Goal: Check status

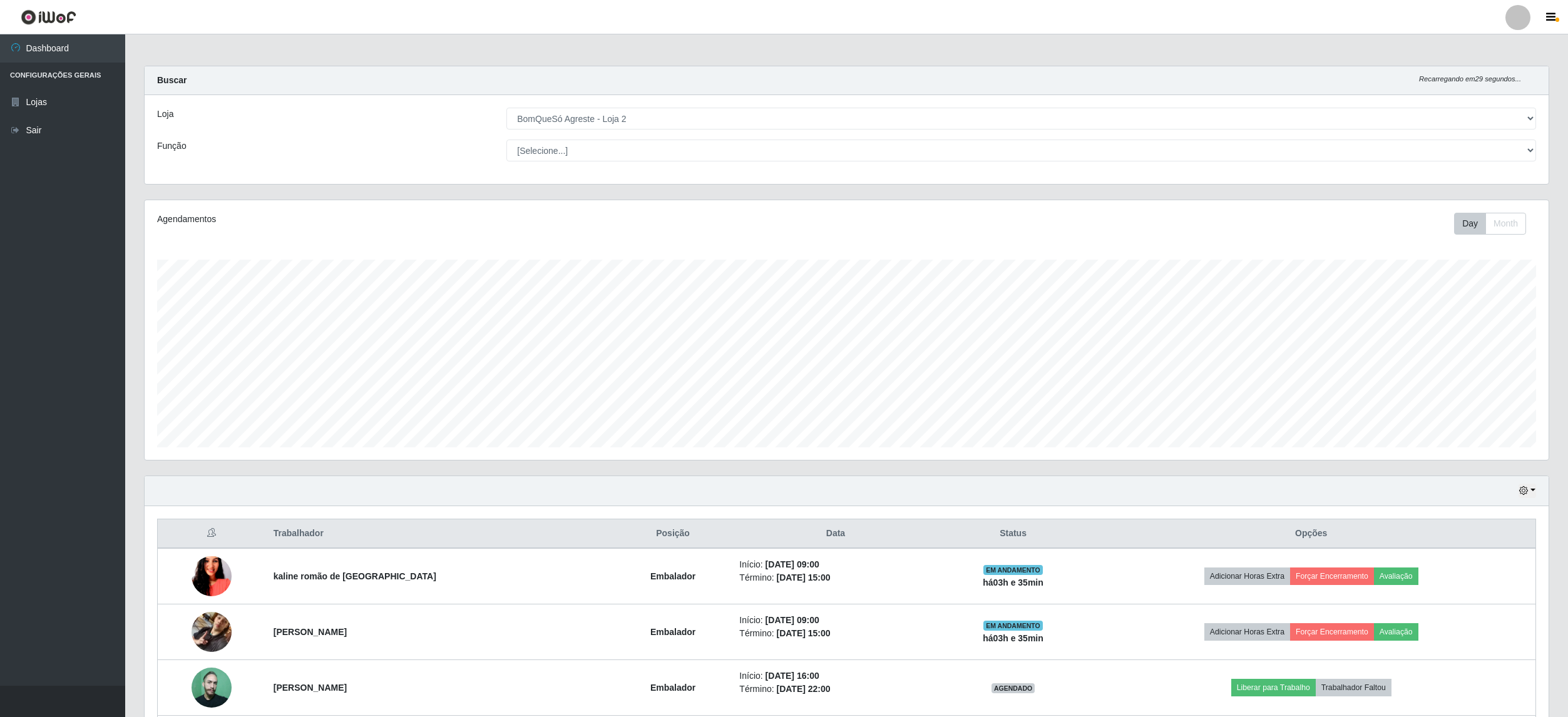
select select "214"
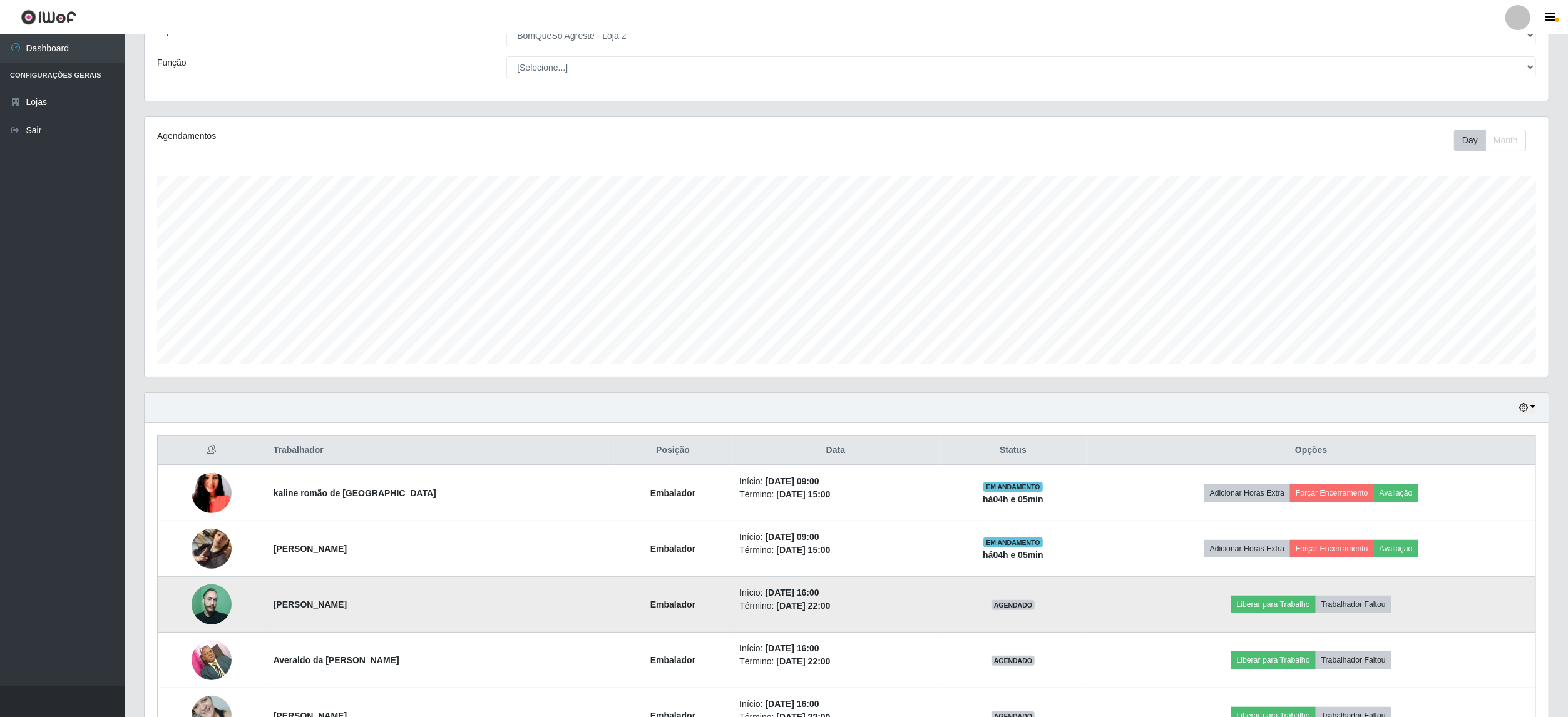
scroll to position [166, 0]
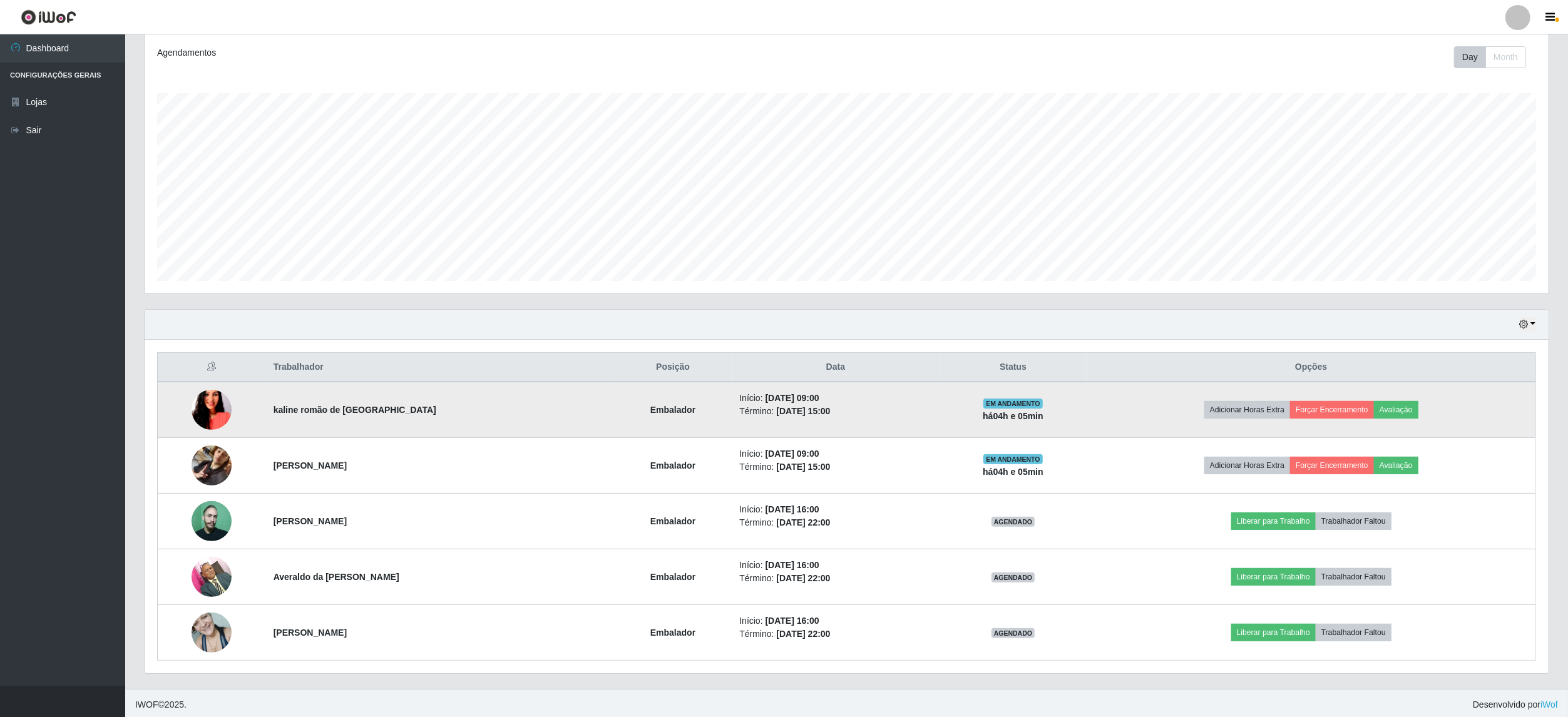
click at [228, 418] on img at bounding box center [212, 409] width 40 height 71
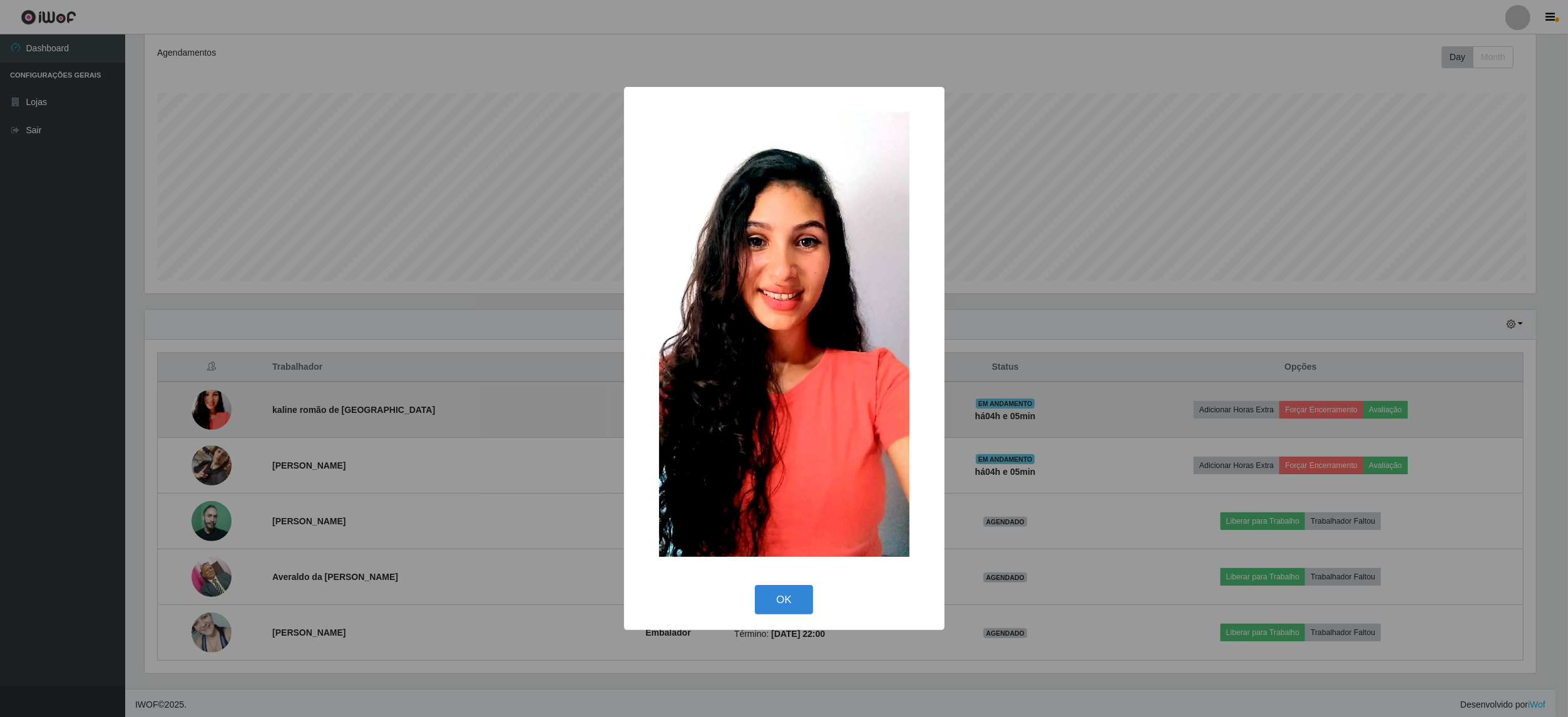
scroll to position [260, 1395]
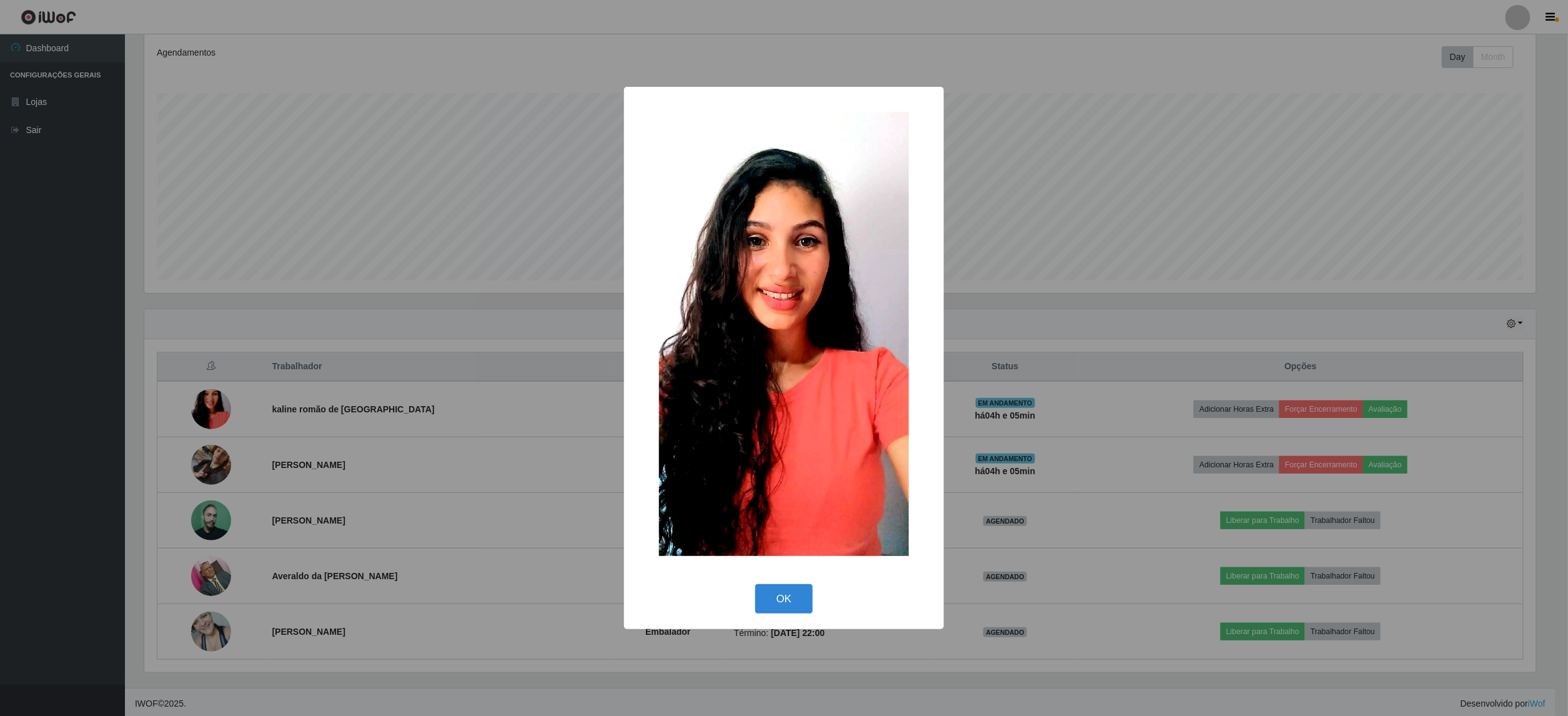
click at [218, 420] on div "× OK Cancel" at bounding box center [784, 358] width 1568 height 716
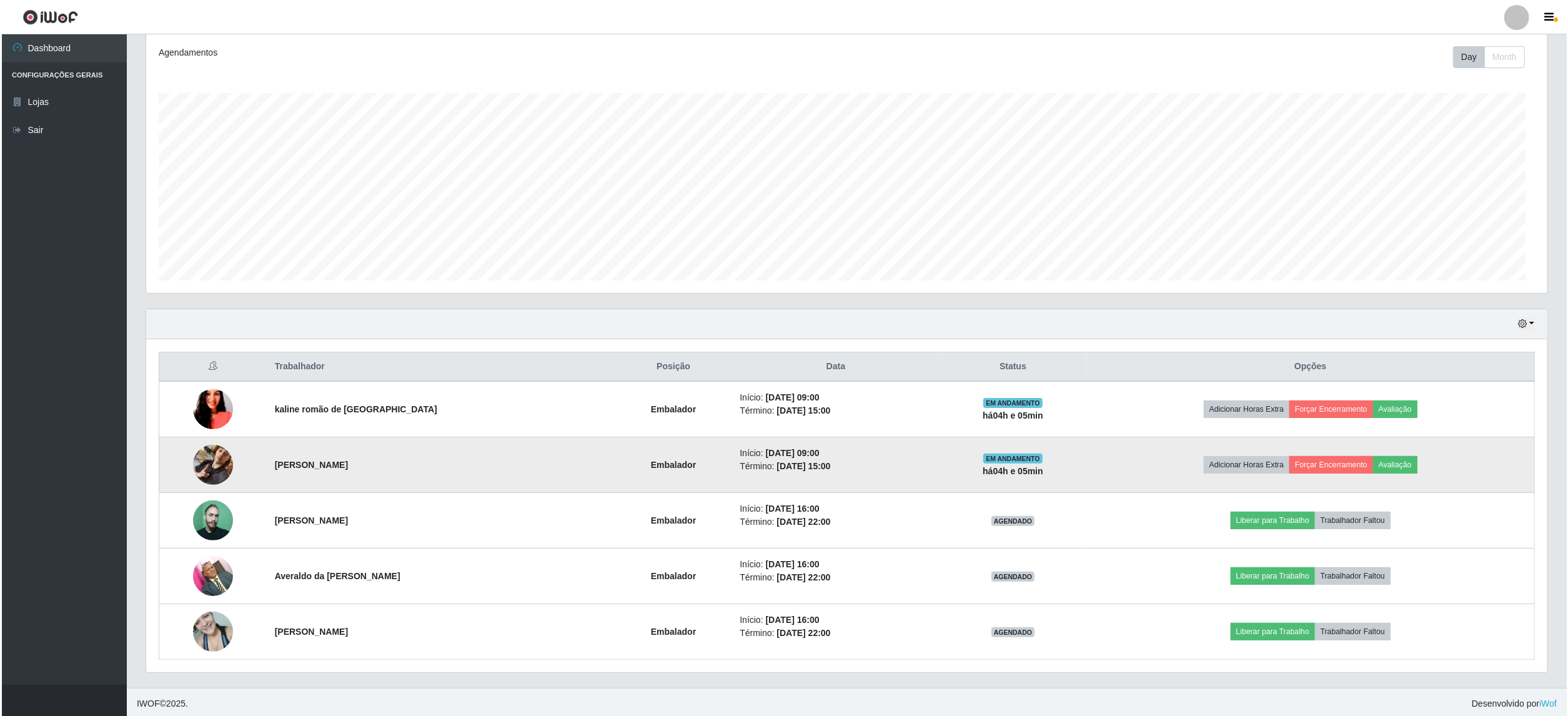
scroll to position [260, 1400]
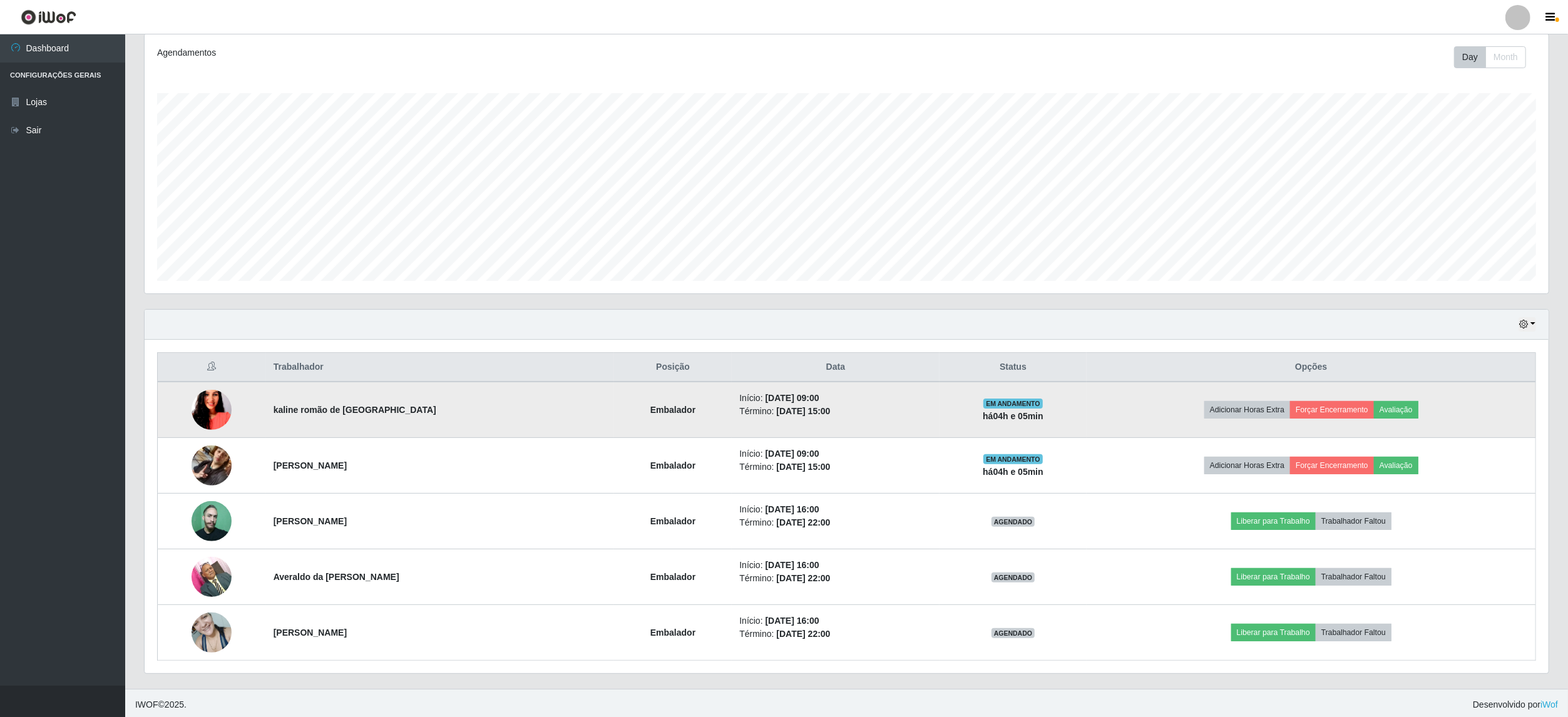
click at [198, 408] on img at bounding box center [212, 409] width 40 height 71
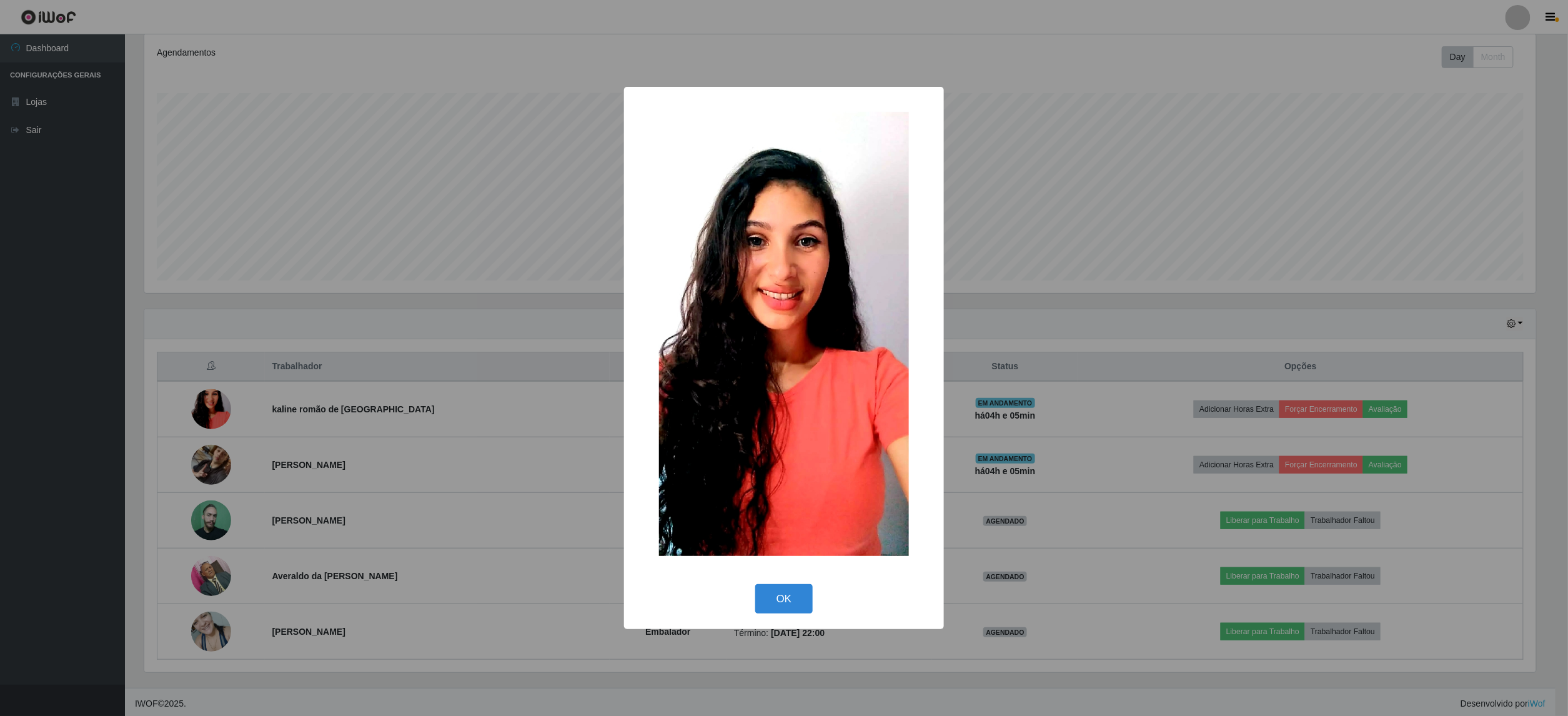
click at [198, 409] on div "× OK Cancel" at bounding box center [784, 358] width 1568 height 716
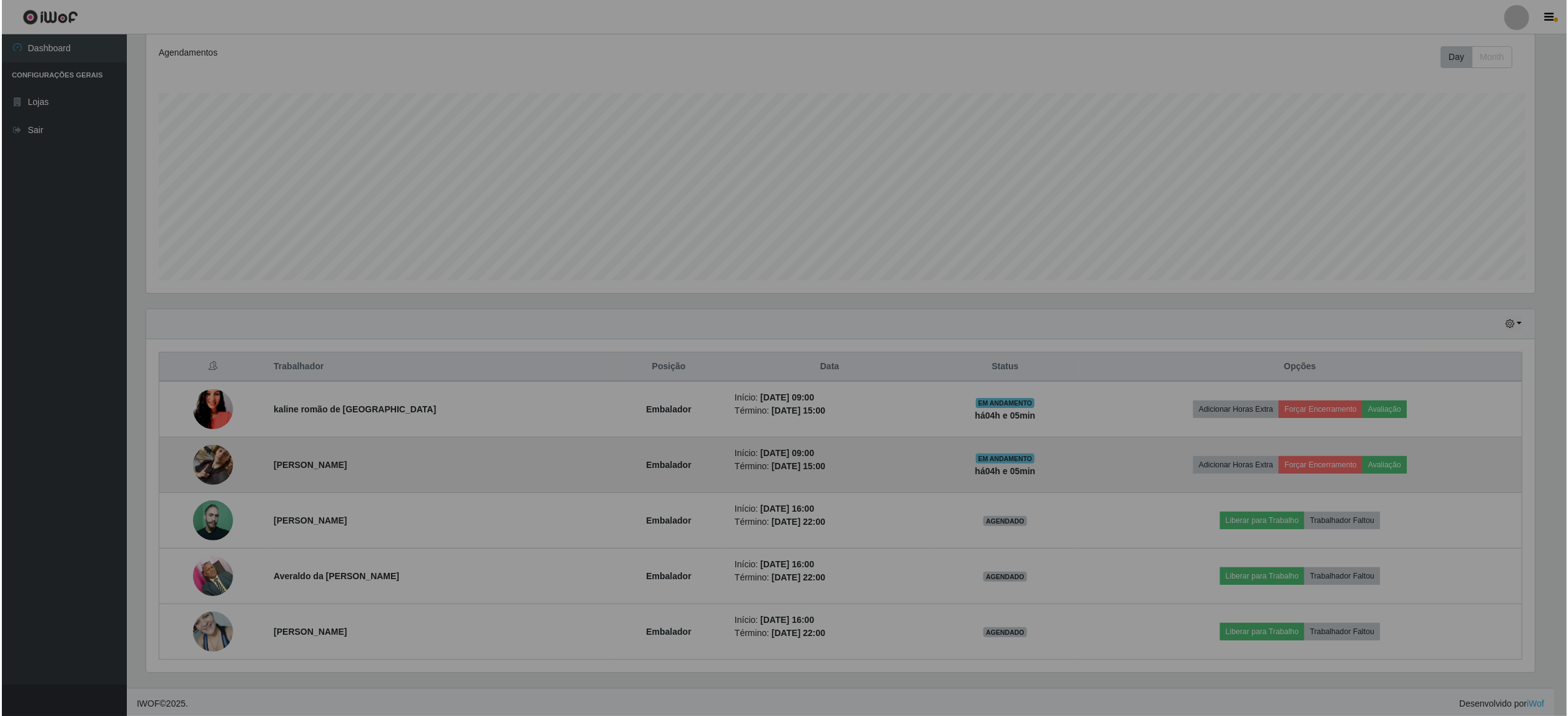
scroll to position [260, 1400]
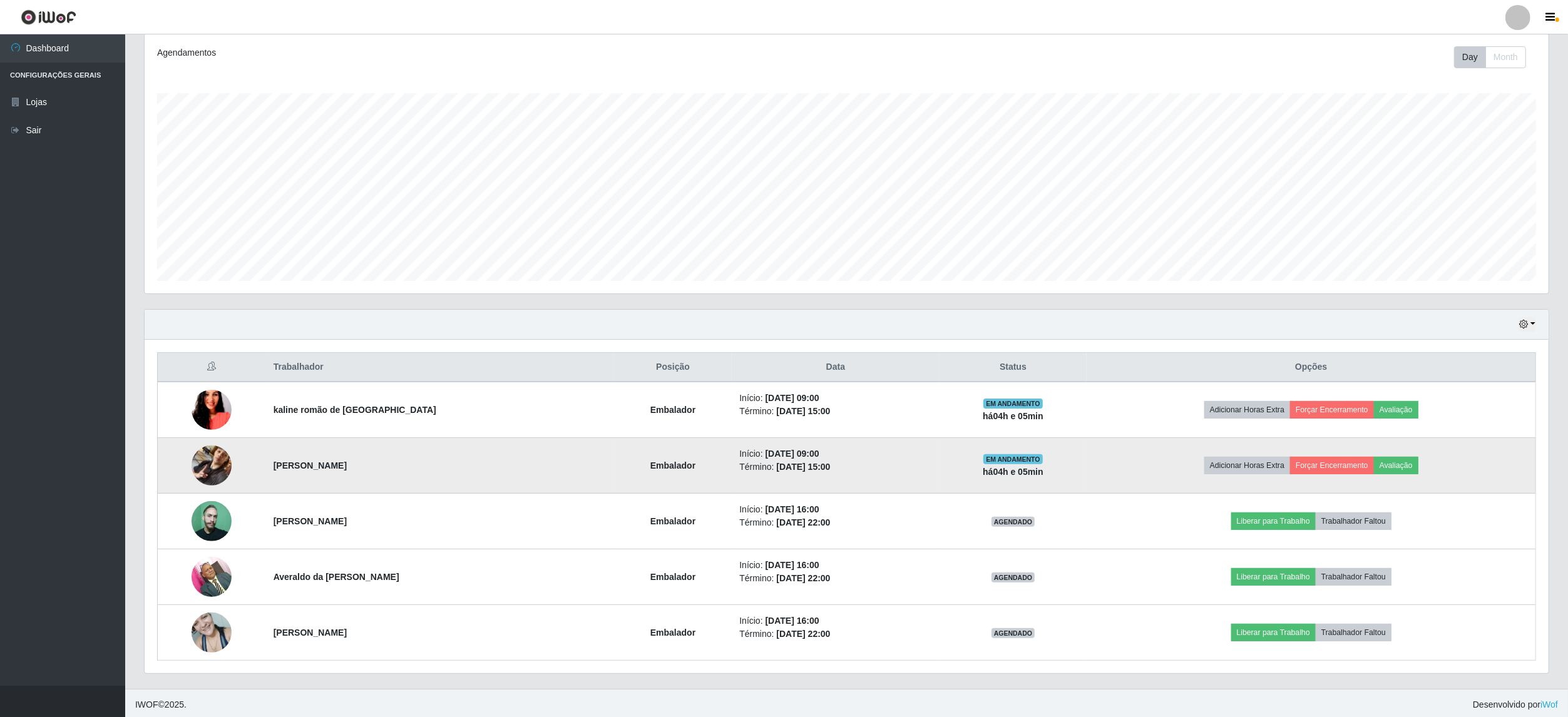
click at [210, 448] on img at bounding box center [212, 465] width 40 height 71
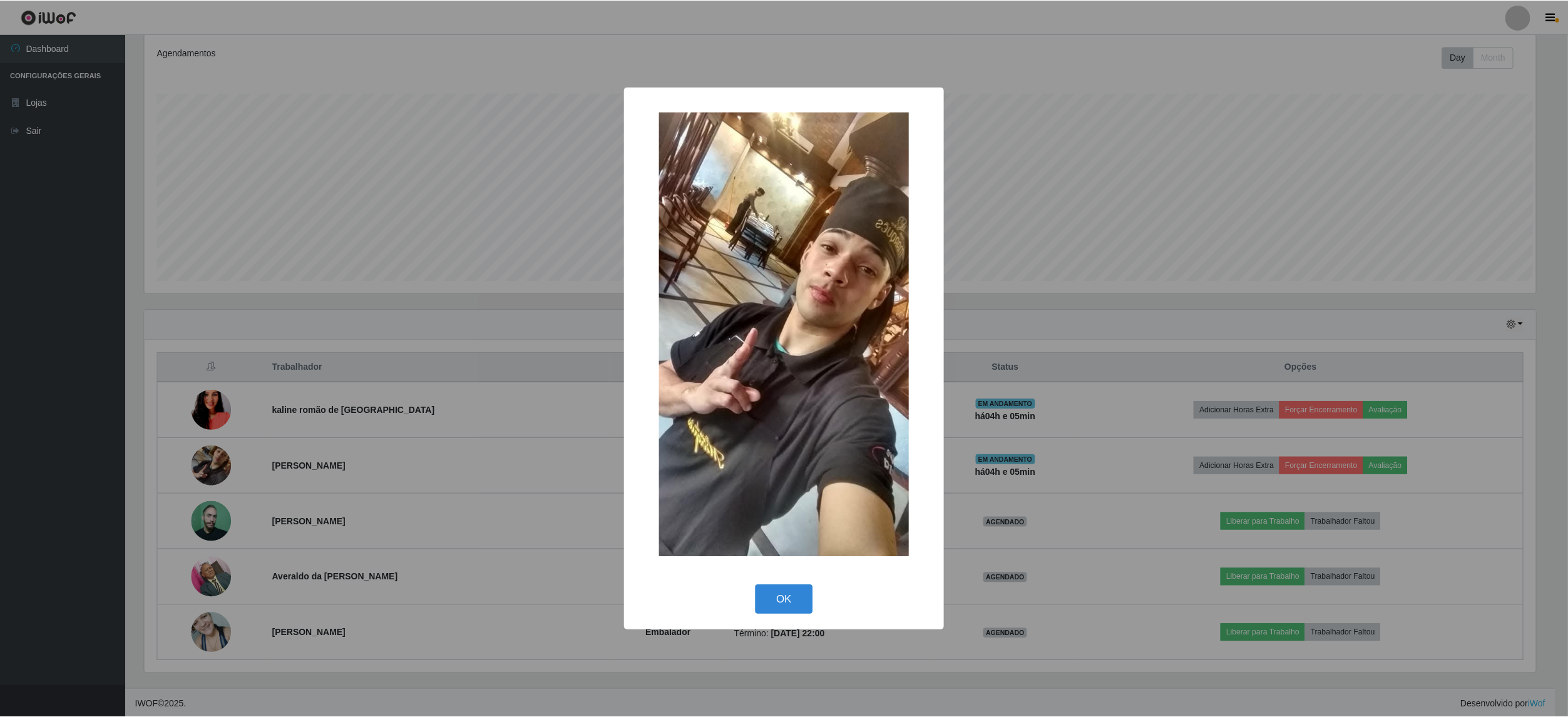
scroll to position [260, 1395]
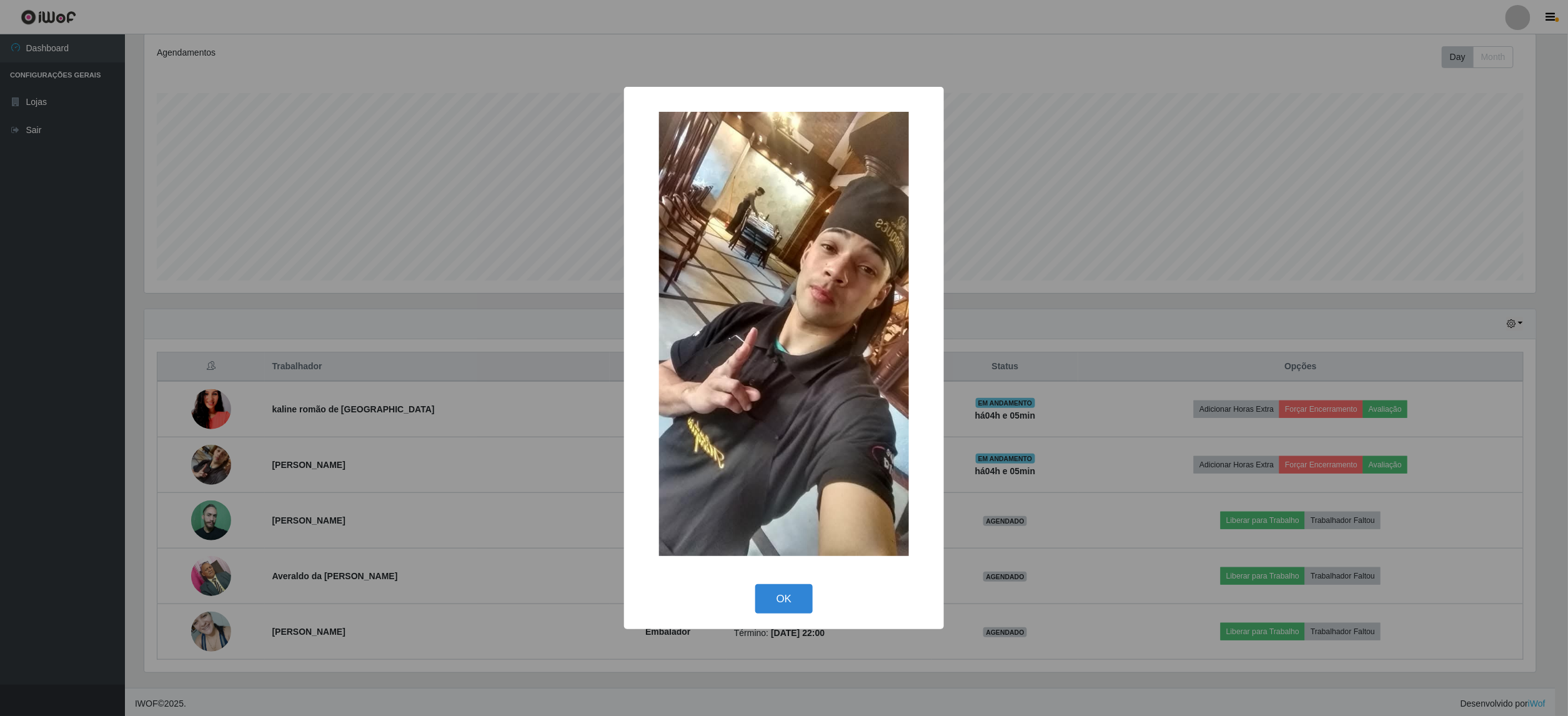
click at [196, 461] on div "× OK Cancel" at bounding box center [784, 358] width 1568 height 716
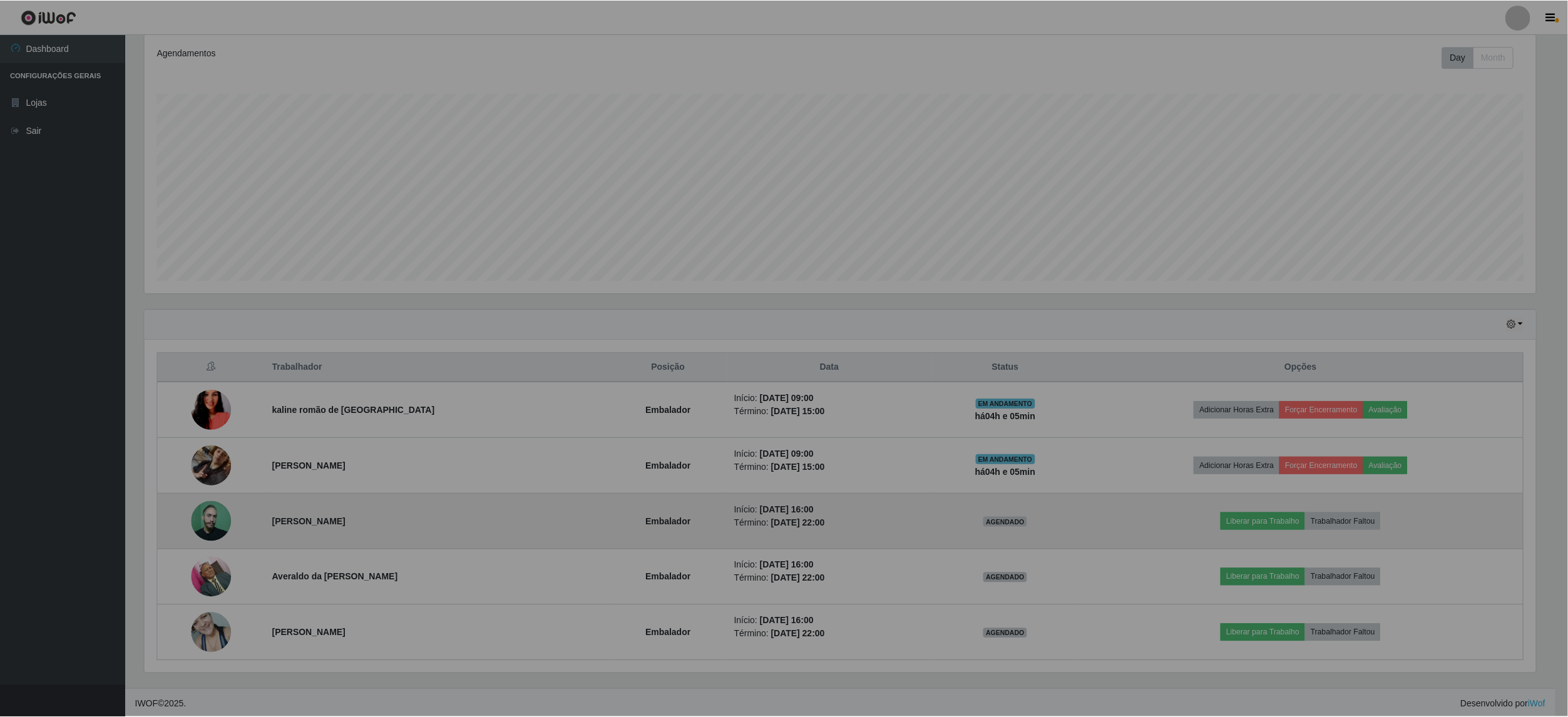
scroll to position [260, 1403]
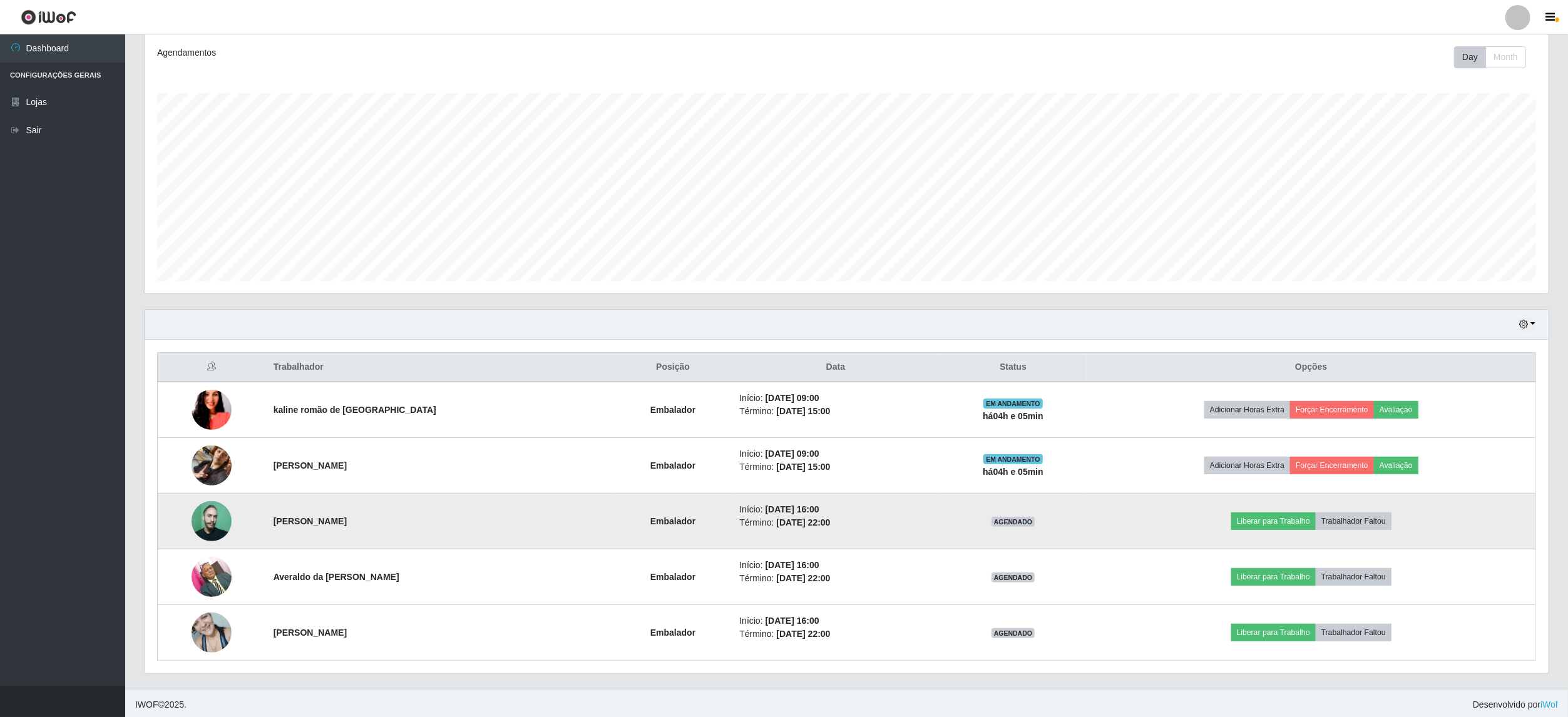
click at [228, 530] on img at bounding box center [212, 521] width 40 height 40
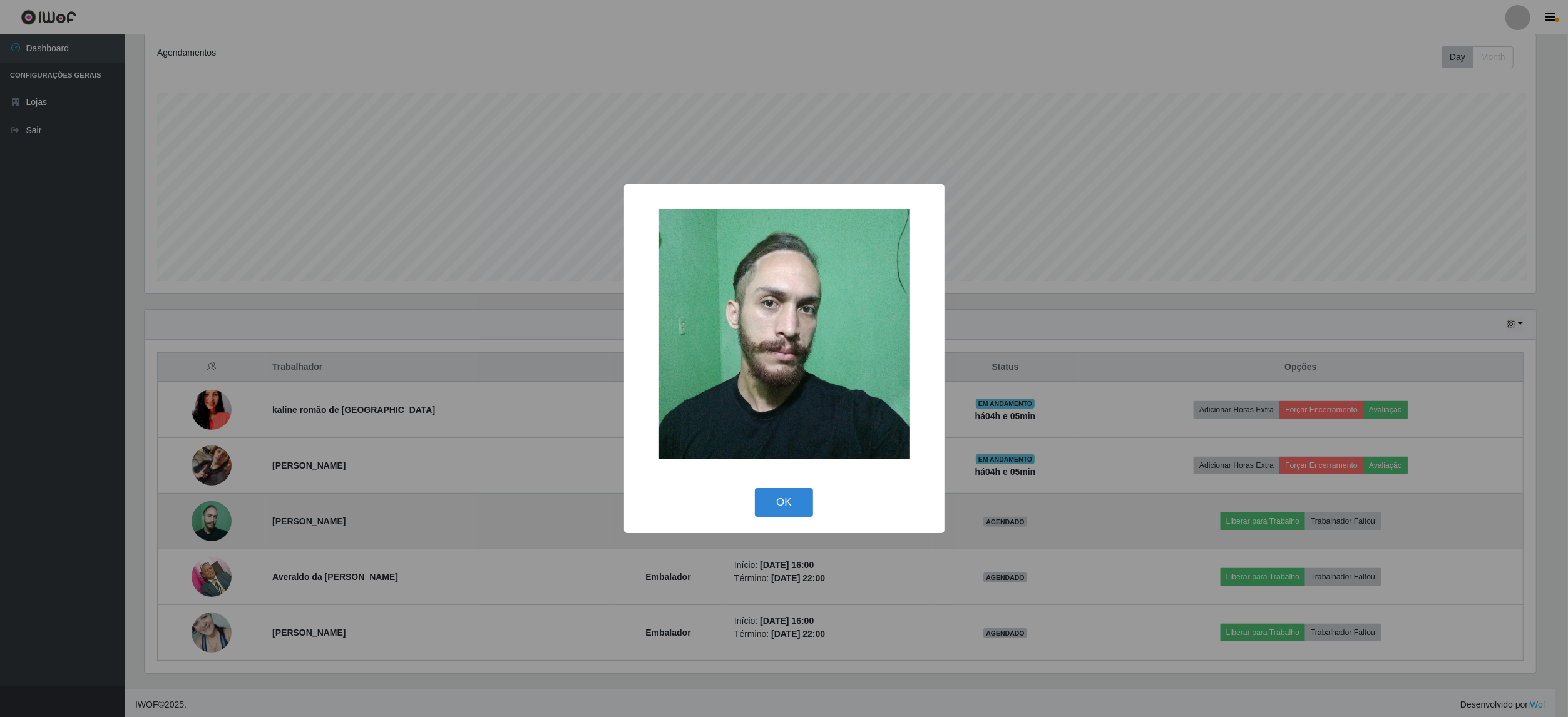
scroll to position [260, 1395]
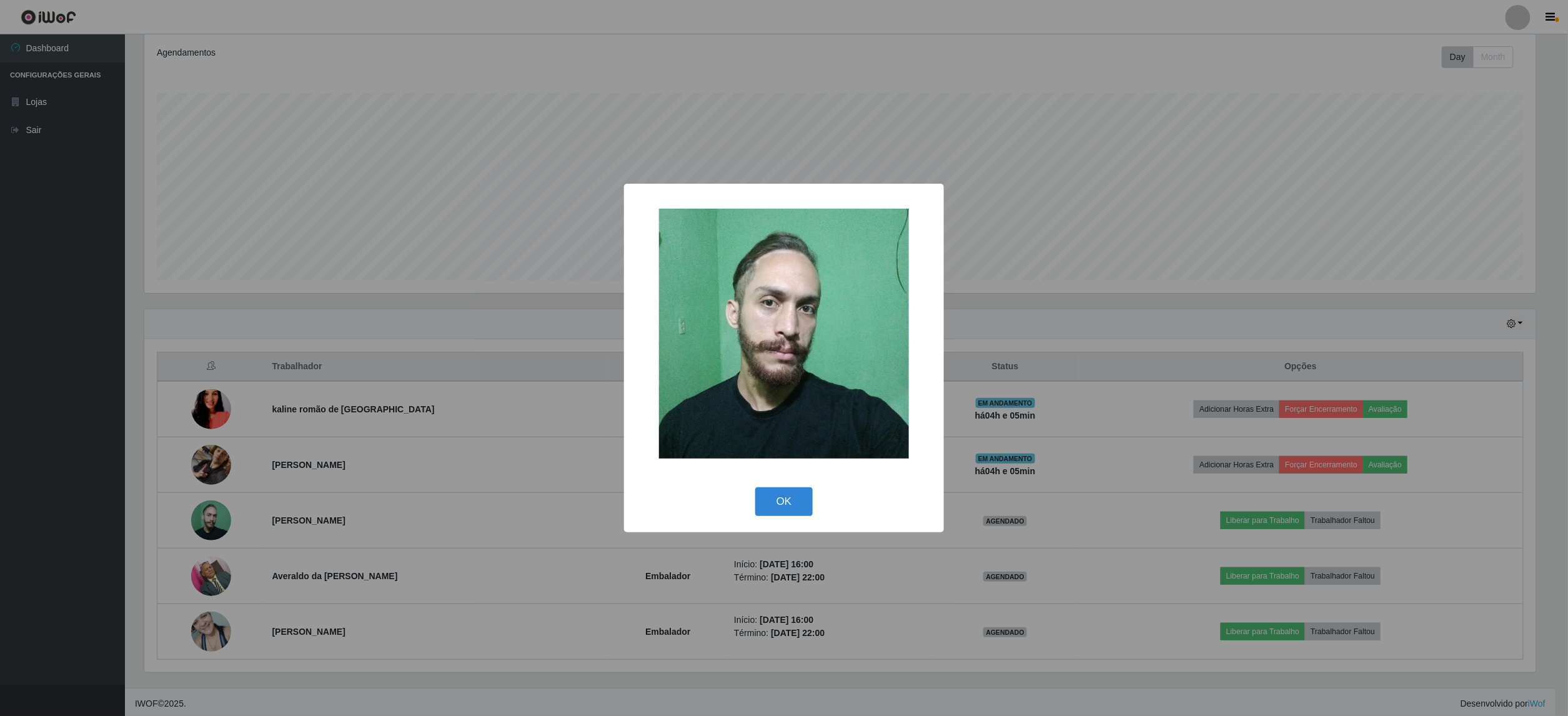
click at [229, 530] on div "× OK Cancel" at bounding box center [784, 358] width 1568 height 716
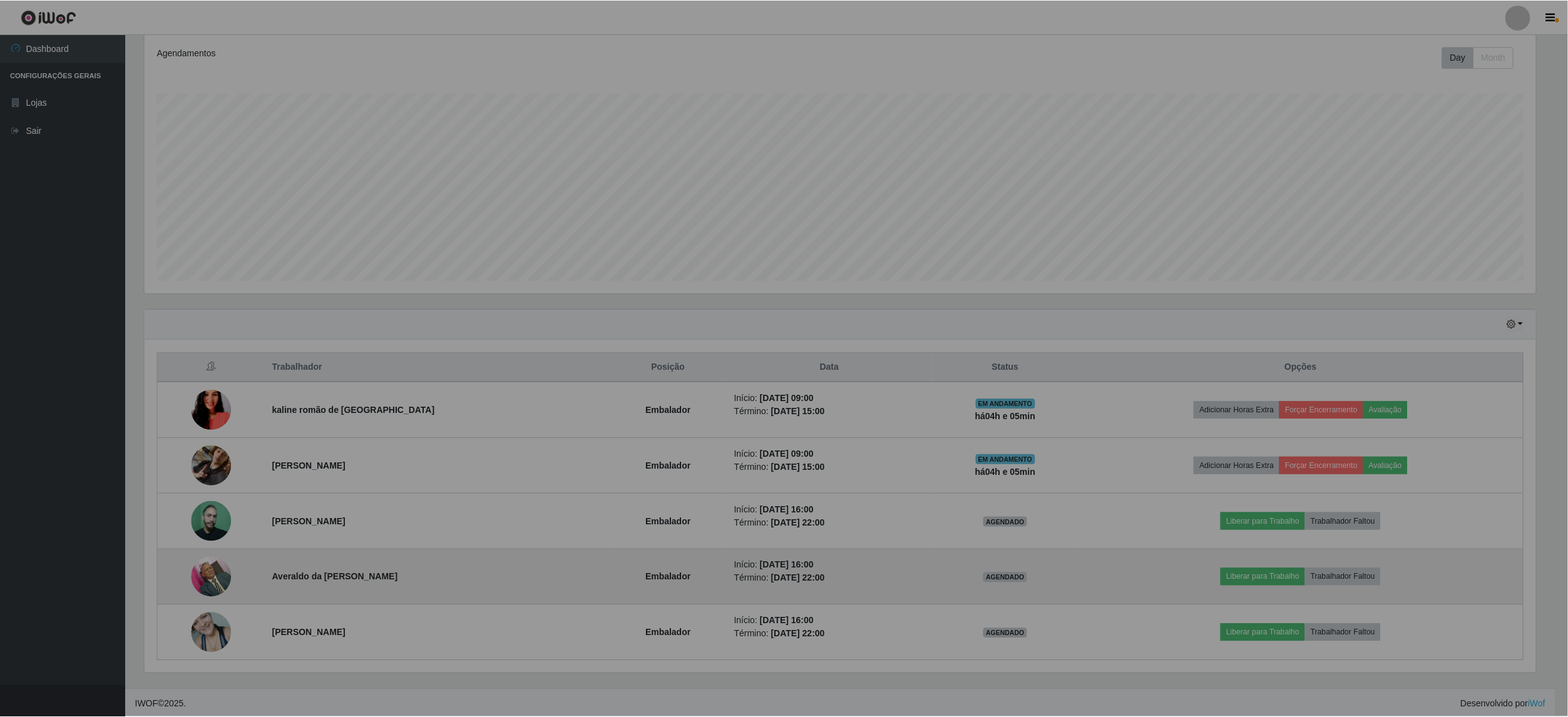
scroll to position [260, 1403]
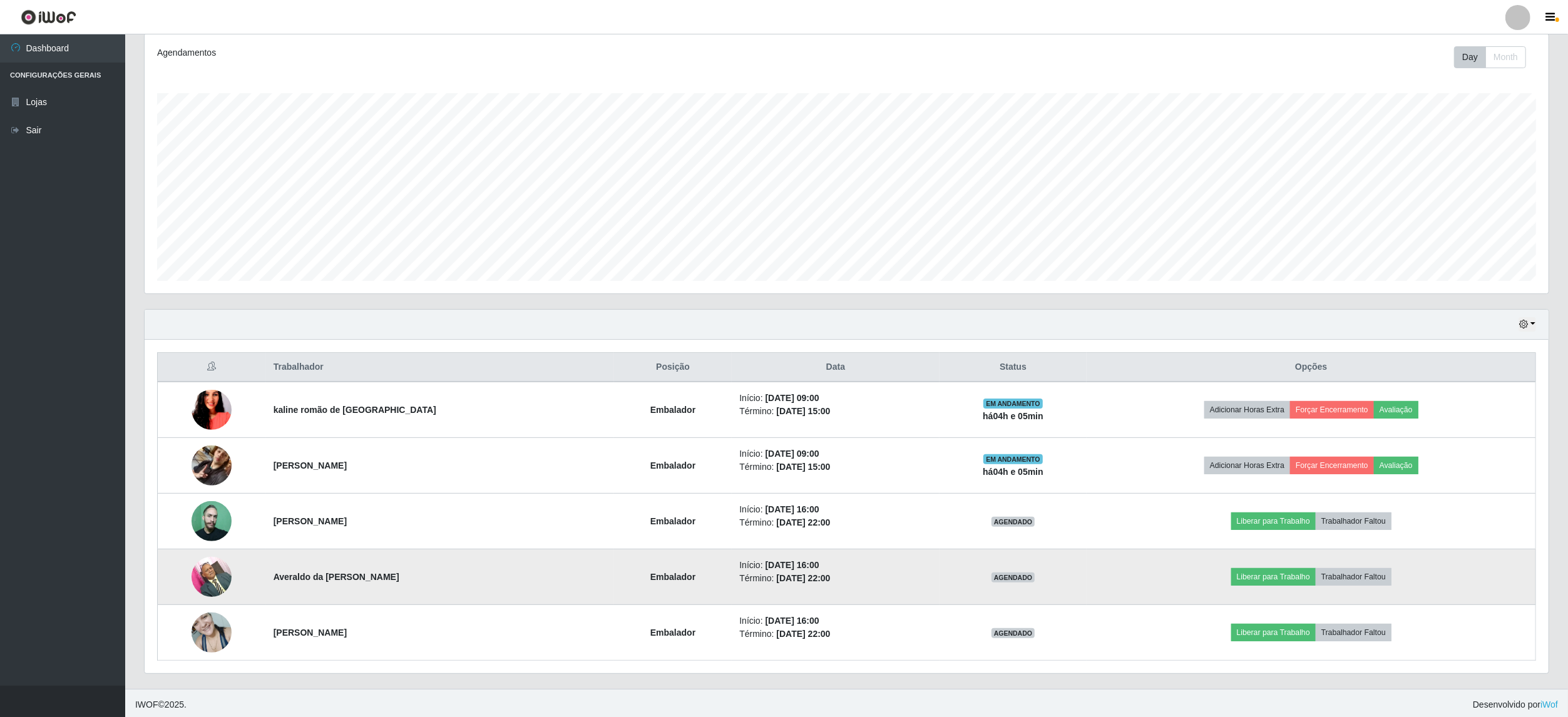
click at [227, 587] on img at bounding box center [212, 576] width 40 height 53
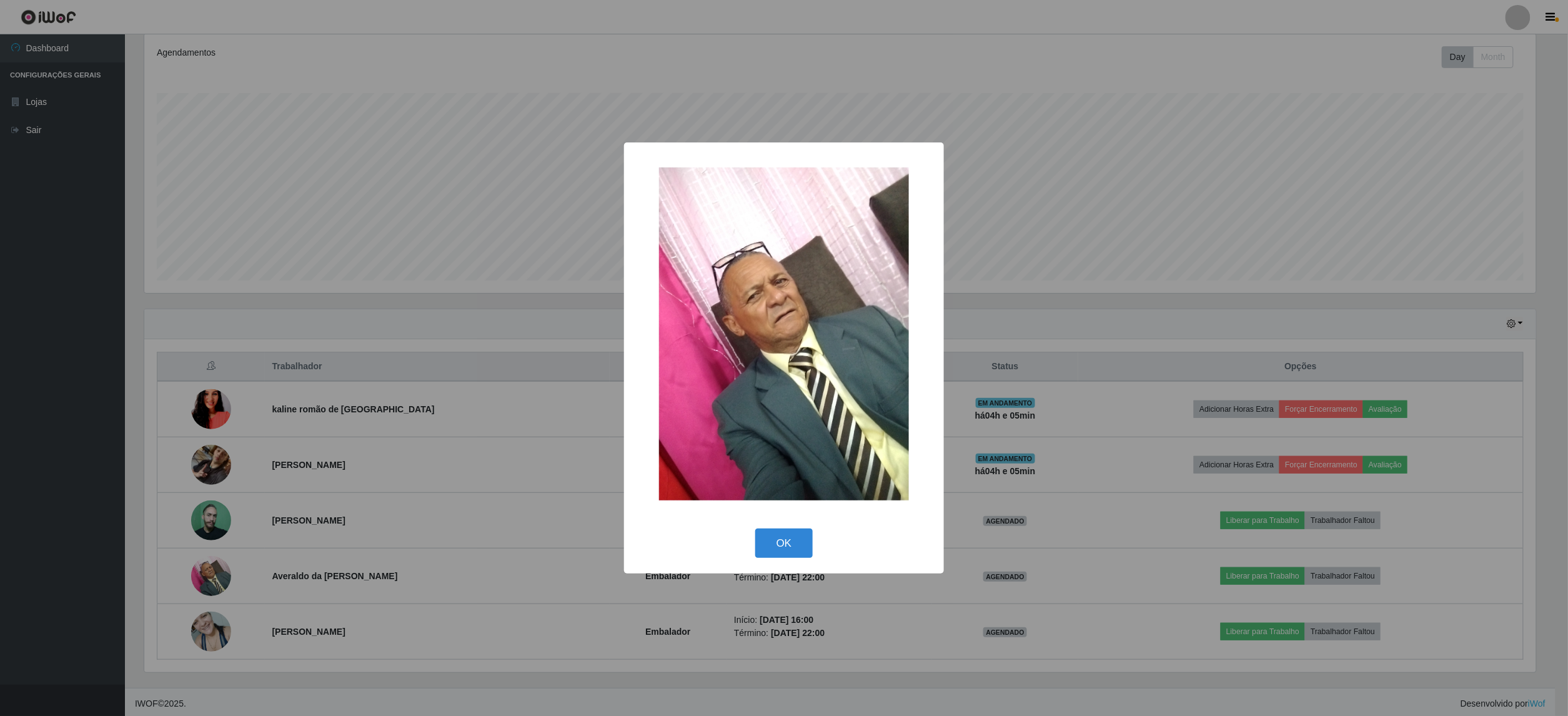
click at [225, 586] on div "× OK Cancel" at bounding box center [784, 358] width 1568 height 716
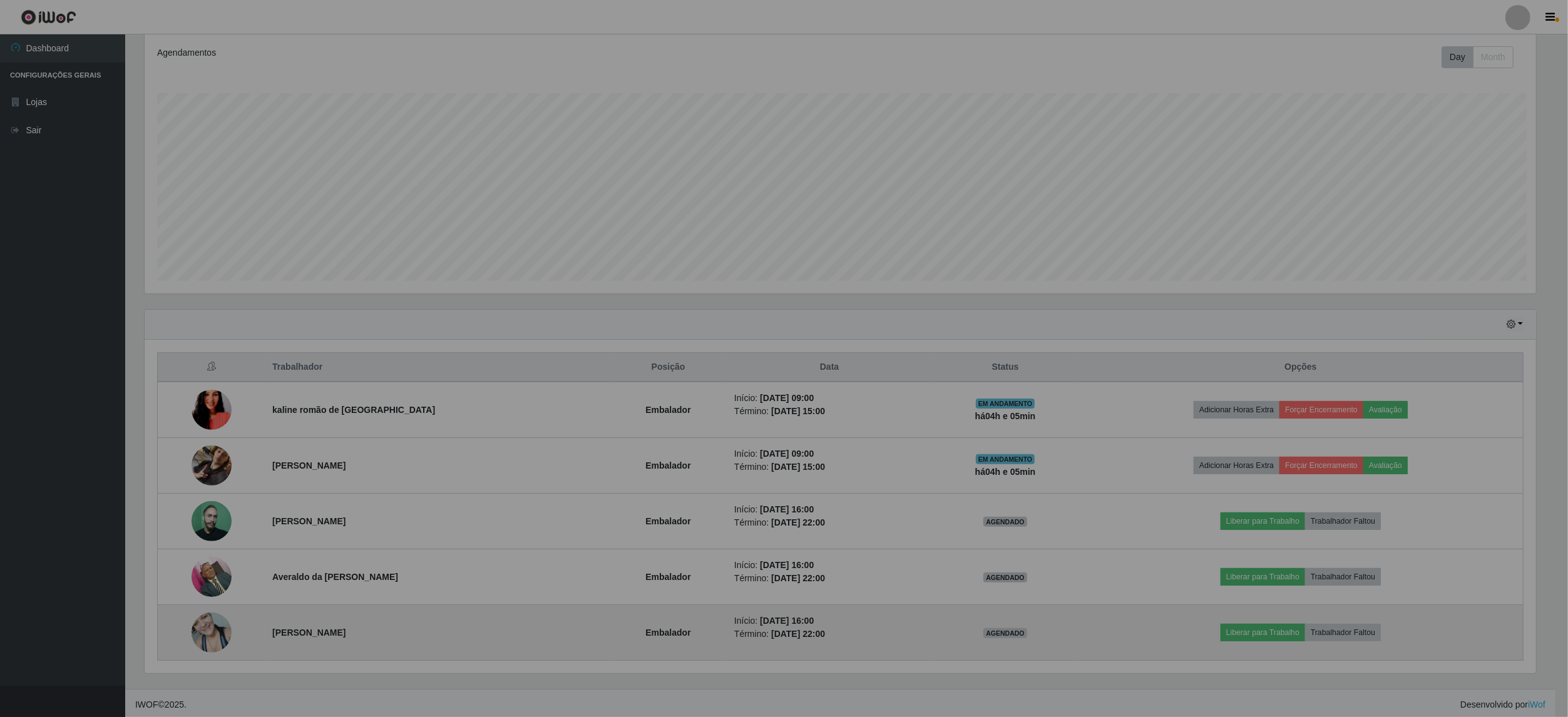
scroll to position [260, 1403]
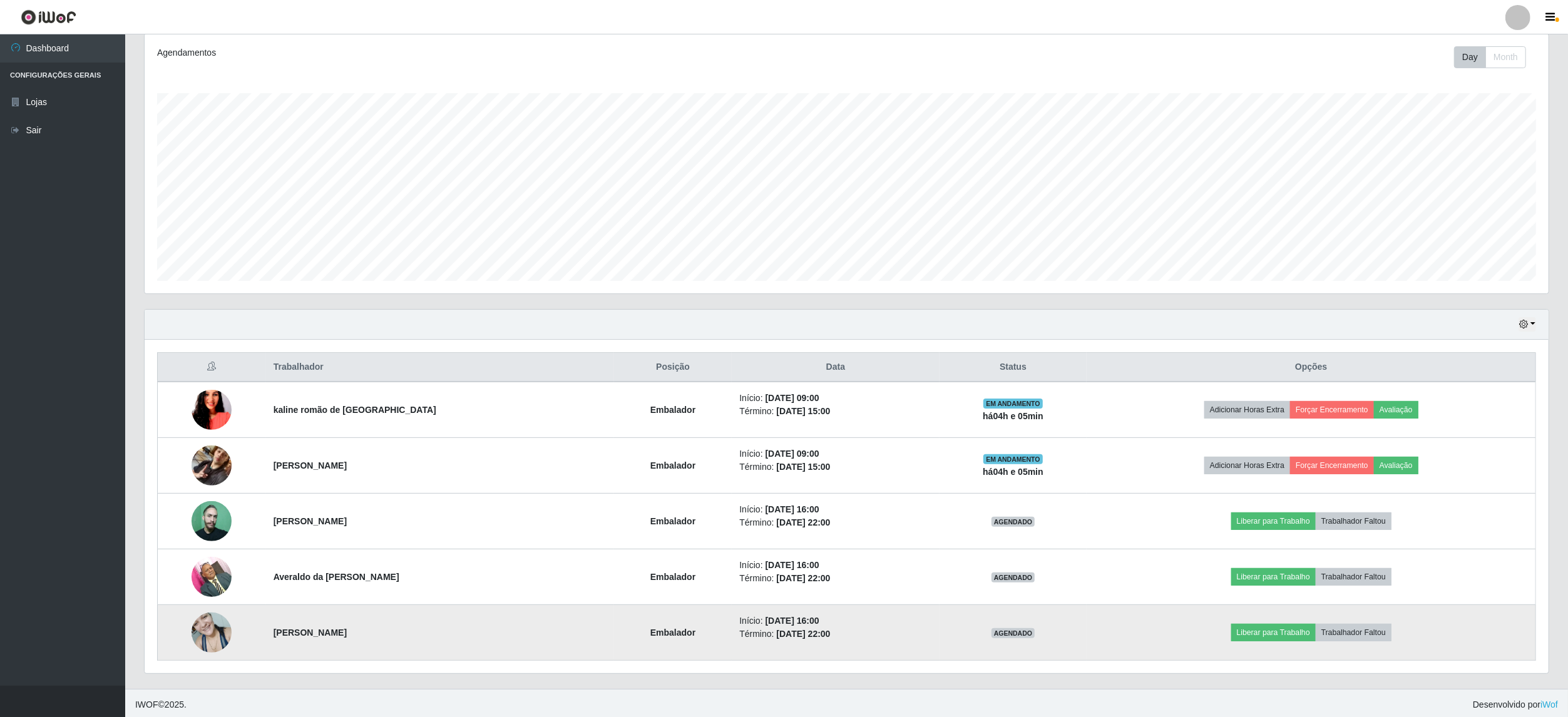
click at [196, 630] on img at bounding box center [212, 632] width 40 height 53
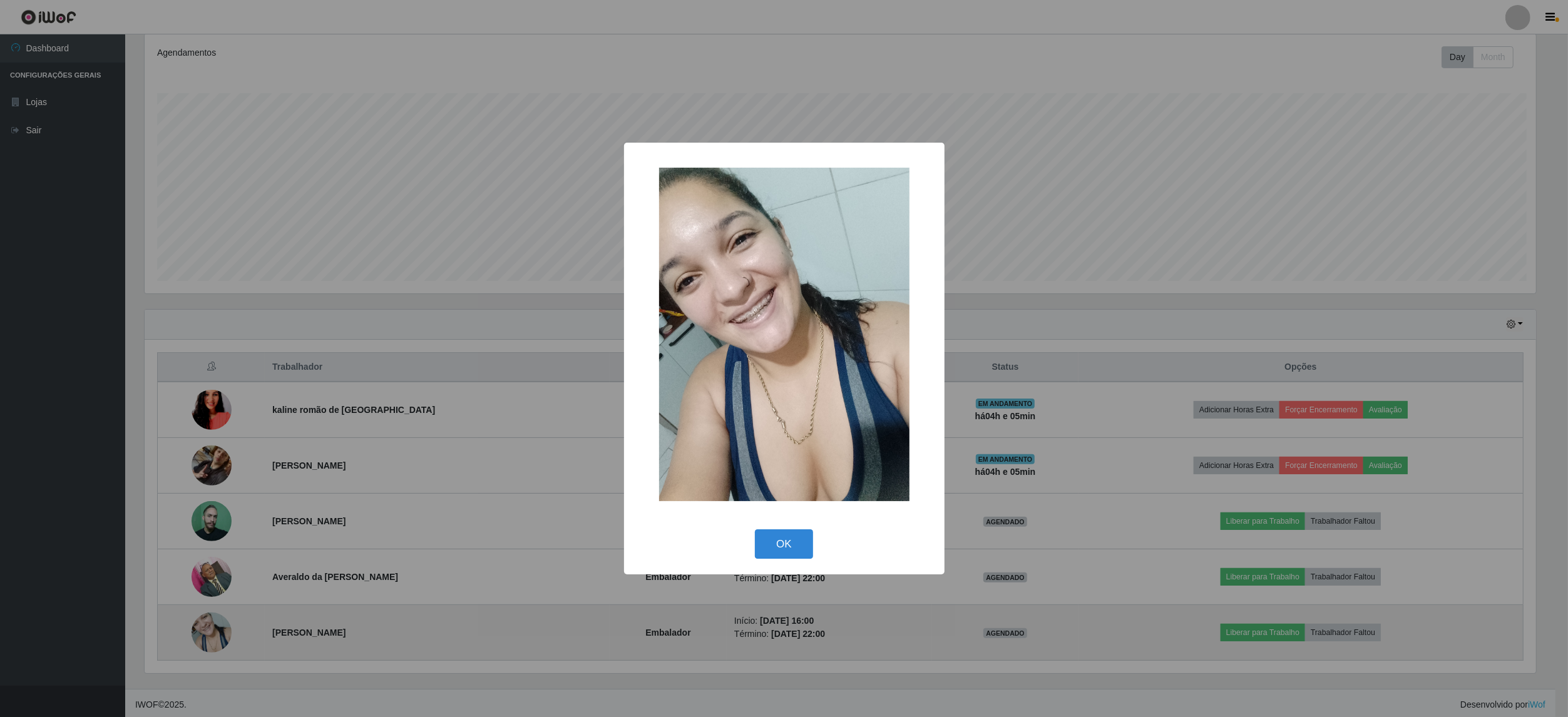
scroll to position [260, 1395]
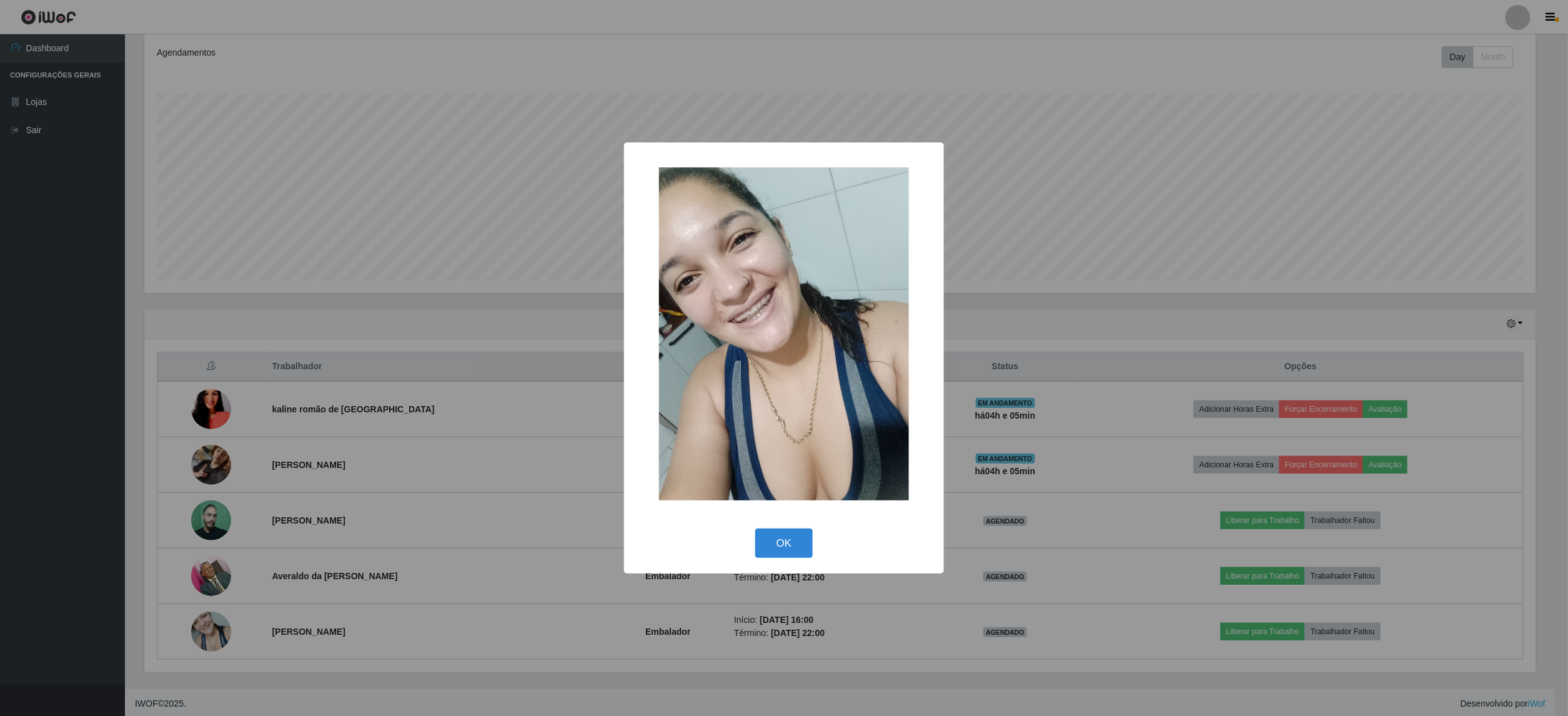
click at [196, 629] on div "× OK Cancel" at bounding box center [784, 358] width 1568 height 716
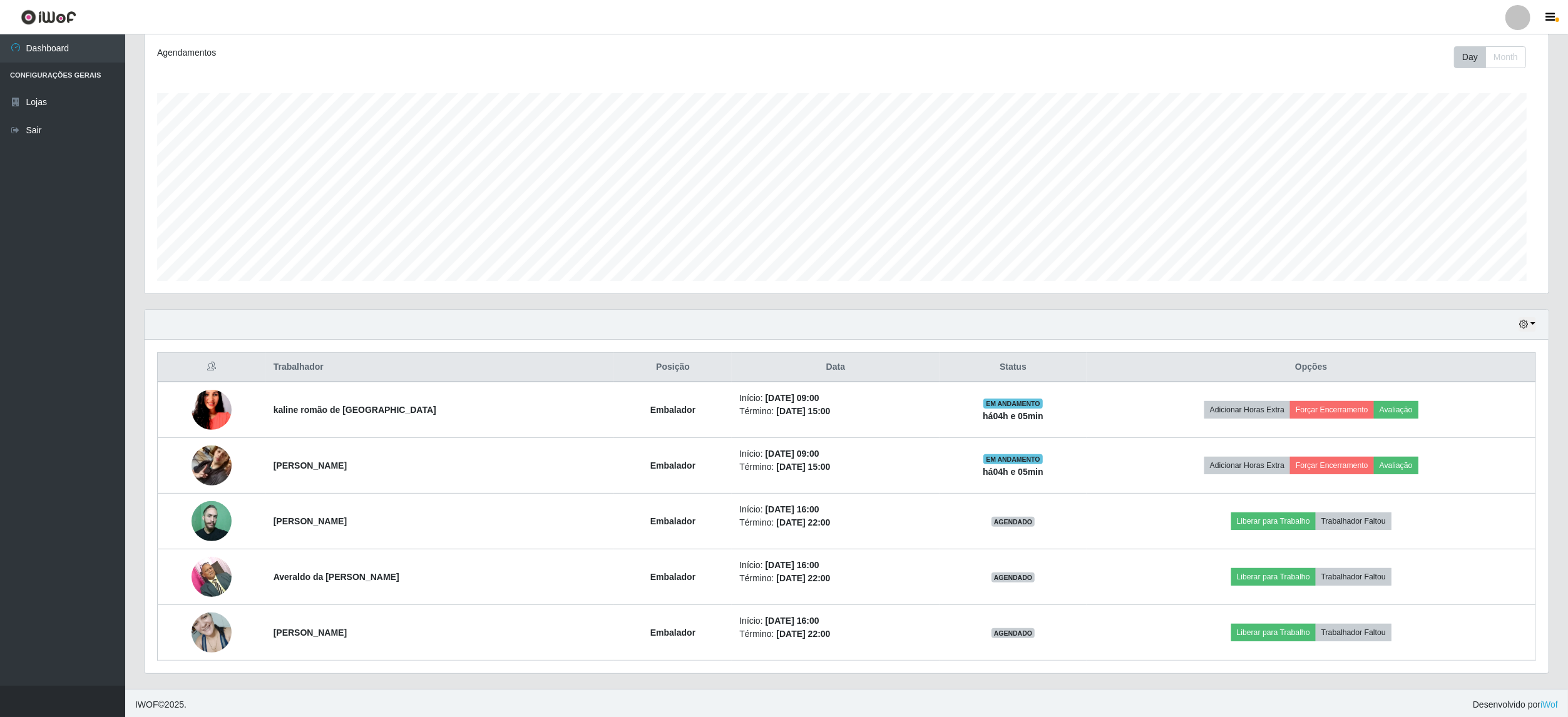
scroll to position [260, 1403]
